Goal: Task Accomplishment & Management: Use online tool/utility

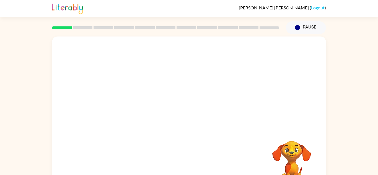
click at [214, 126] on div "Your browser must support playing .mp4 files to use Literably. Please try using…" at bounding box center [189, 116] width 274 height 158
click at [179, 81] on div at bounding box center [189, 116] width 274 height 158
click at [201, 87] on div at bounding box center [189, 116] width 274 height 158
click at [198, 119] on button "button" at bounding box center [188, 118] width 35 height 20
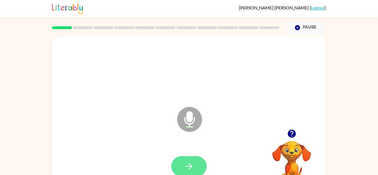
click at [195, 162] on button "button" at bounding box center [188, 166] width 35 height 20
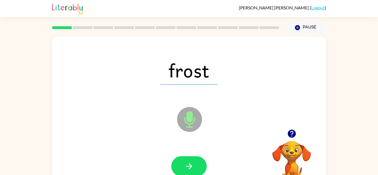
click at [160, 110] on div "Microphone The Microphone is here when it is your turn to talk" at bounding box center [176, 106] width 236 height 20
click at [165, 117] on div "frost Microphone The Microphone is here when it is your turn to talk" at bounding box center [189, 116] width 274 height 158
click at [188, 161] on button "button" at bounding box center [188, 166] width 35 height 20
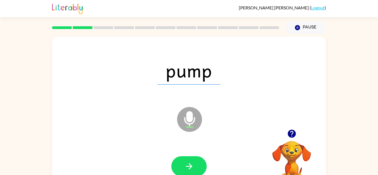
click at [188, 161] on button "button" at bounding box center [188, 166] width 35 height 20
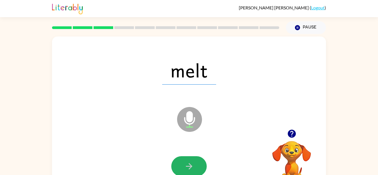
click at [188, 161] on button "button" at bounding box center [188, 166] width 35 height 20
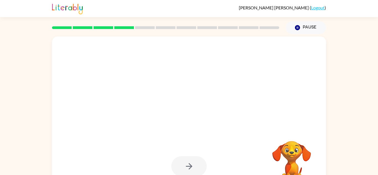
click at [138, 131] on div at bounding box center [189, 116] width 274 height 158
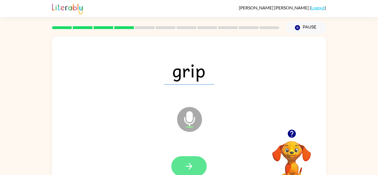
click at [195, 172] on button "button" at bounding box center [188, 166] width 35 height 20
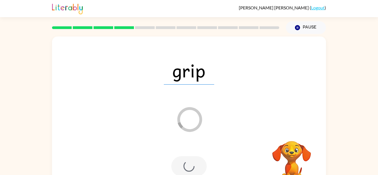
click at [231, 161] on div at bounding box center [189, 166] width 263 height 45
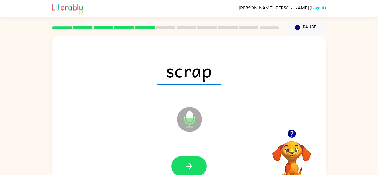
click at [232, 160] on div at bounding box center [189, 166] width 263 height 45
click at [194, 166] on button "button" at bounding box center [188, 166] width 35 height 20
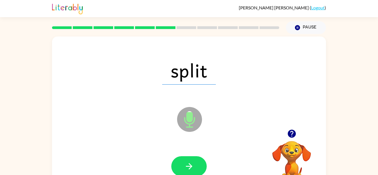
click at [194, 166] on button "button" at bounding box center [188, 166] width 35 height 20
click at [194, 166] on div at bounding box center [188, 166] width 35 height 20
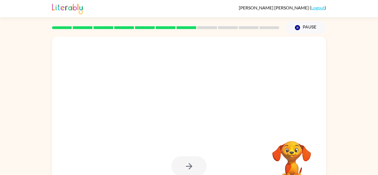
click at [182, 159] on div at bounding box center [188, 166] width 35 height 20
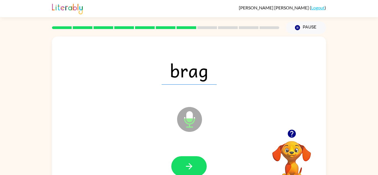
click at [216, 151] on div at bounding box center [189, 166] width 263 height 45
click at [214, 126] on icon "Microphone The Microphone is here when it is your turn to talk" at bounding box center [217, 127] width 83 height 42
click at [201, 161] on button "button" at bounding box center [188, 166] width 35 height 20
click at [233, 119] on icon "Microphone The Microphone is here when it is your turn to talk" at bounding box center [217, 127] width 83 height 42
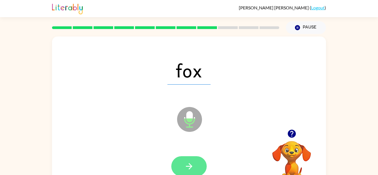
click at [188, 168] on icon "button" at bounding box center [189, 167] width 10 height 10
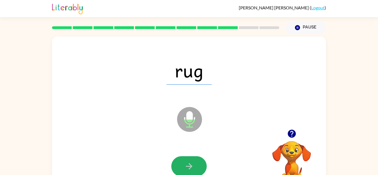
click at [188, 168] on icon "button" at bounding box center [189, 167] width 10 height 10
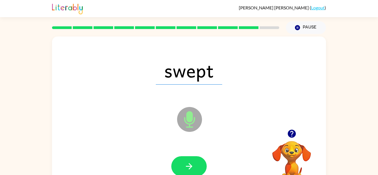
click at [190, 164] on icon "button" at bounding box center [189, 166] width 6 height 6
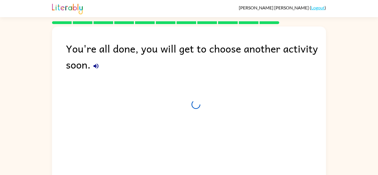
click at [191, 170] on div "You're all done, you will get to choose another activity soon." at bounding box center [189, 104] width 274 height 155
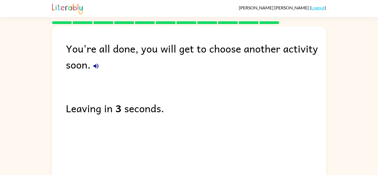
click at [260, 110] on div "Leaving in 3 seconds." at bounding box center [196, 108] width 260 height 16
